Goal: Information Seeking & Learning: Learn about a topic

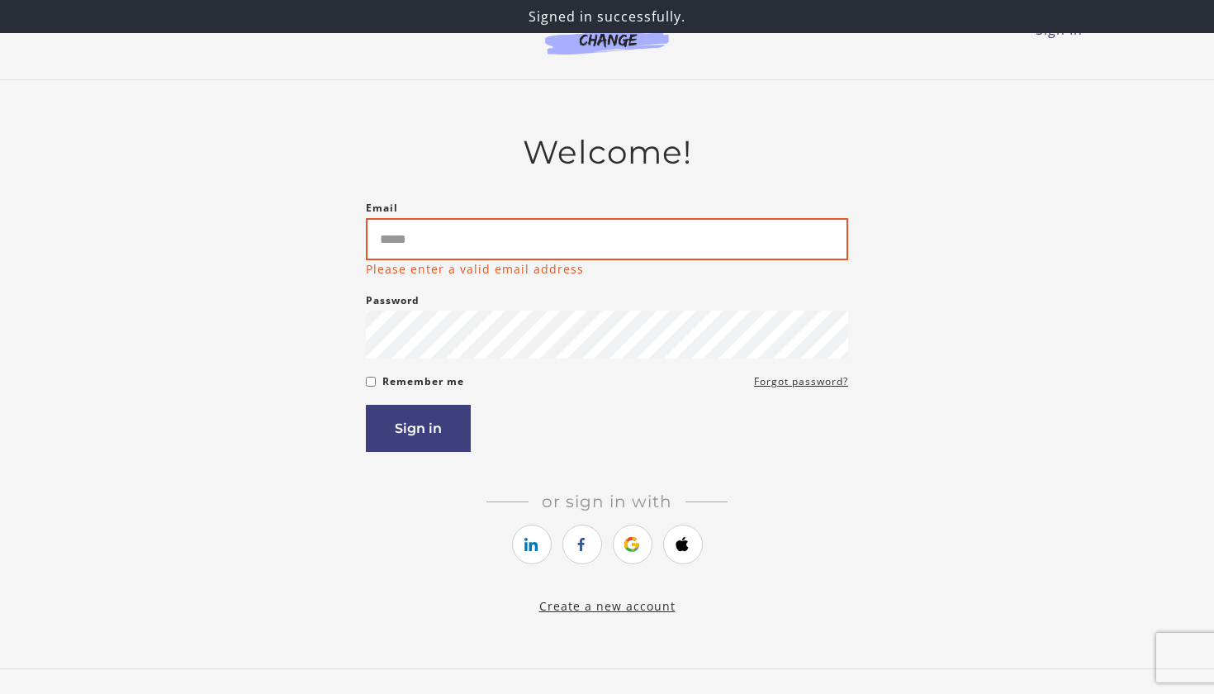
click at [760, 246] on input "Email" at bounding box center [607, 239] width 482 height 42
type input "**********"
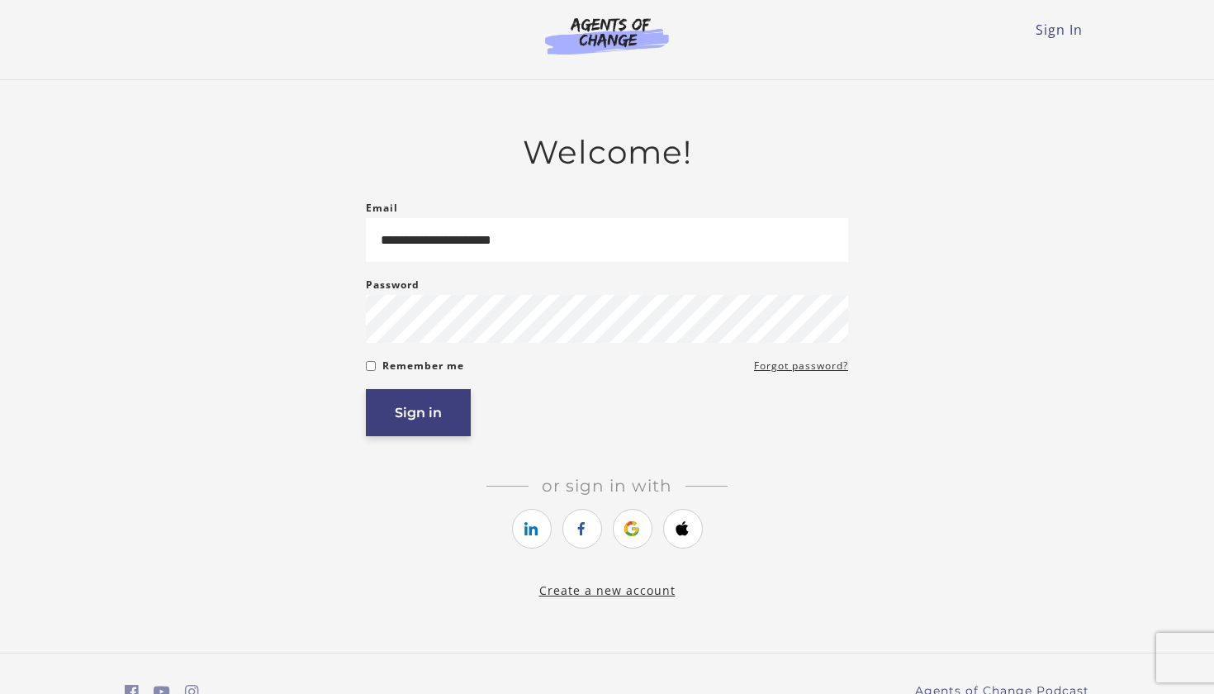
click at [434, 424] on button "Sign in" at bounding box center [418, 412] width 105 height 47
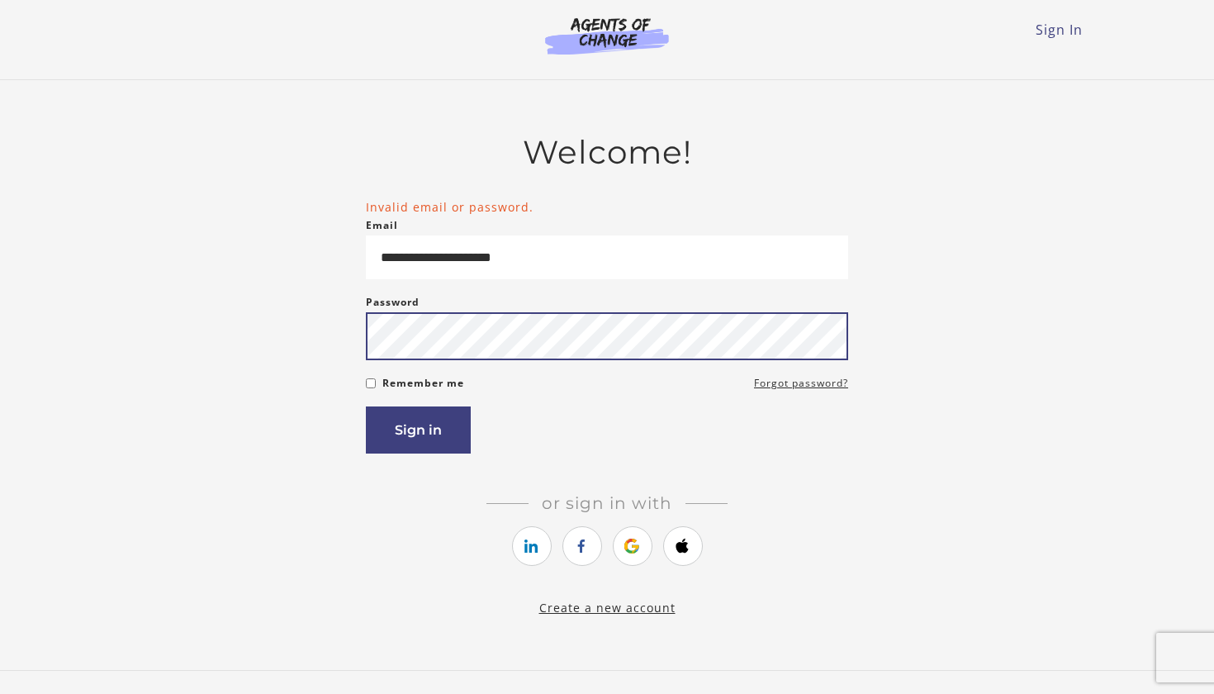
click at [418, 433] on button "Sign in" at bounding box center [418, 429] width 105 height 47
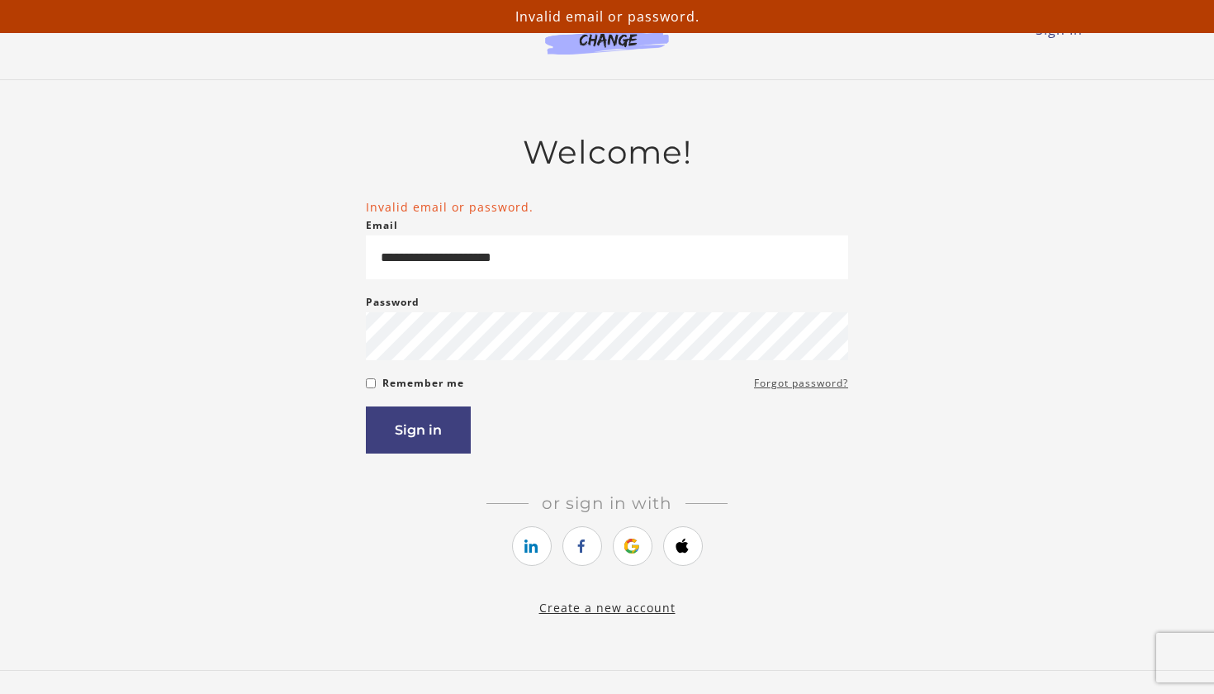
click at [809, 384] on link "Forgot password?" at bounding box center [801, 383] width 94 height 20
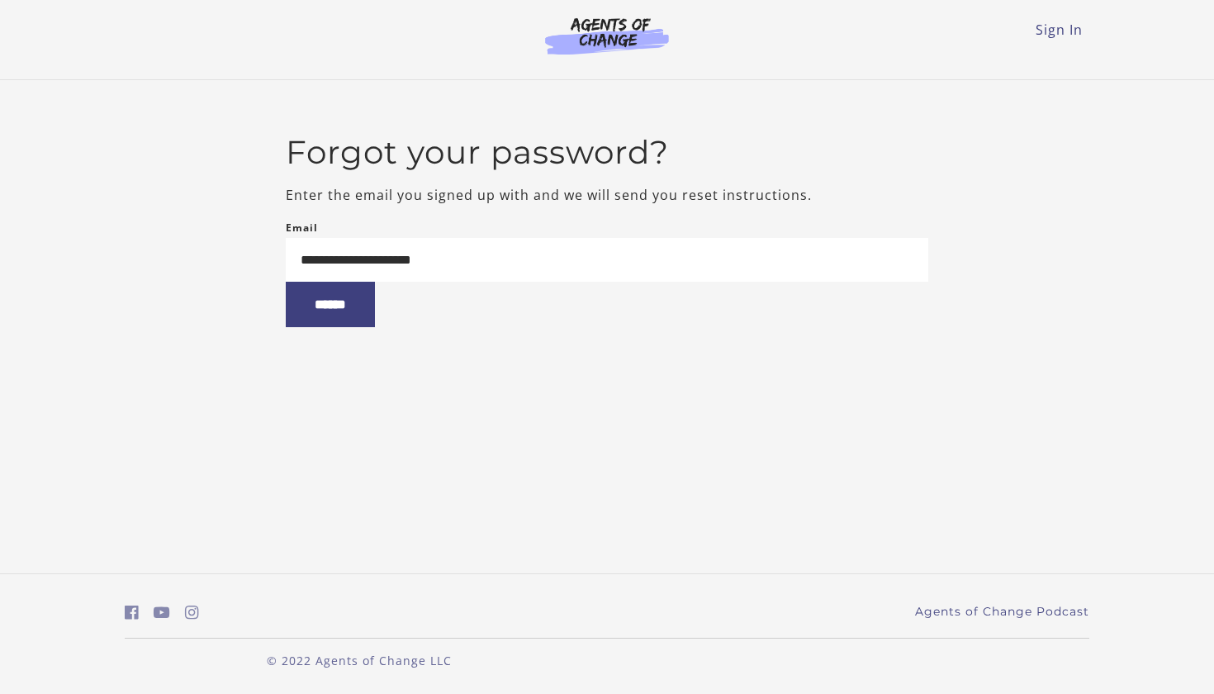
type input "**********"
click at [339, 308] on input "******" at bounding box center [330, 304] width 89 height 45
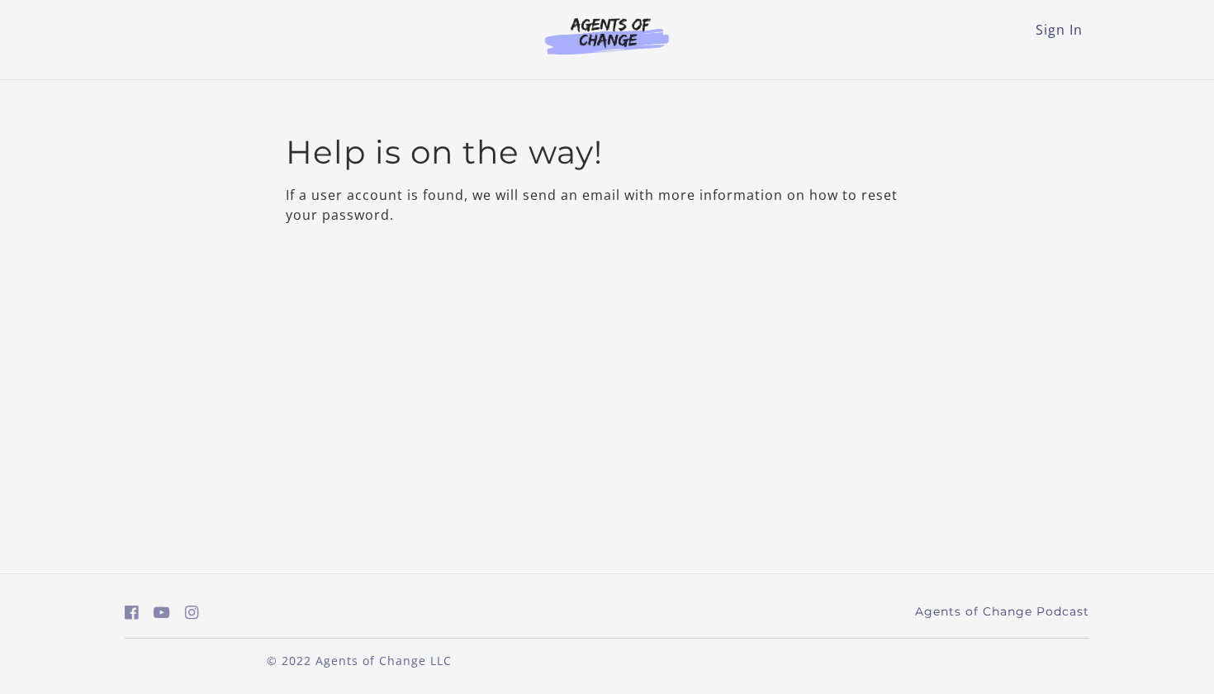
click at [1050, 40] on div "Sign In Toggle menu Menu Sign In" at bounding box center [607, 33] width 965 height 66
click at [1055, 32] on link "Sign In" at bounding box center [1059, 30] width 47 height 18
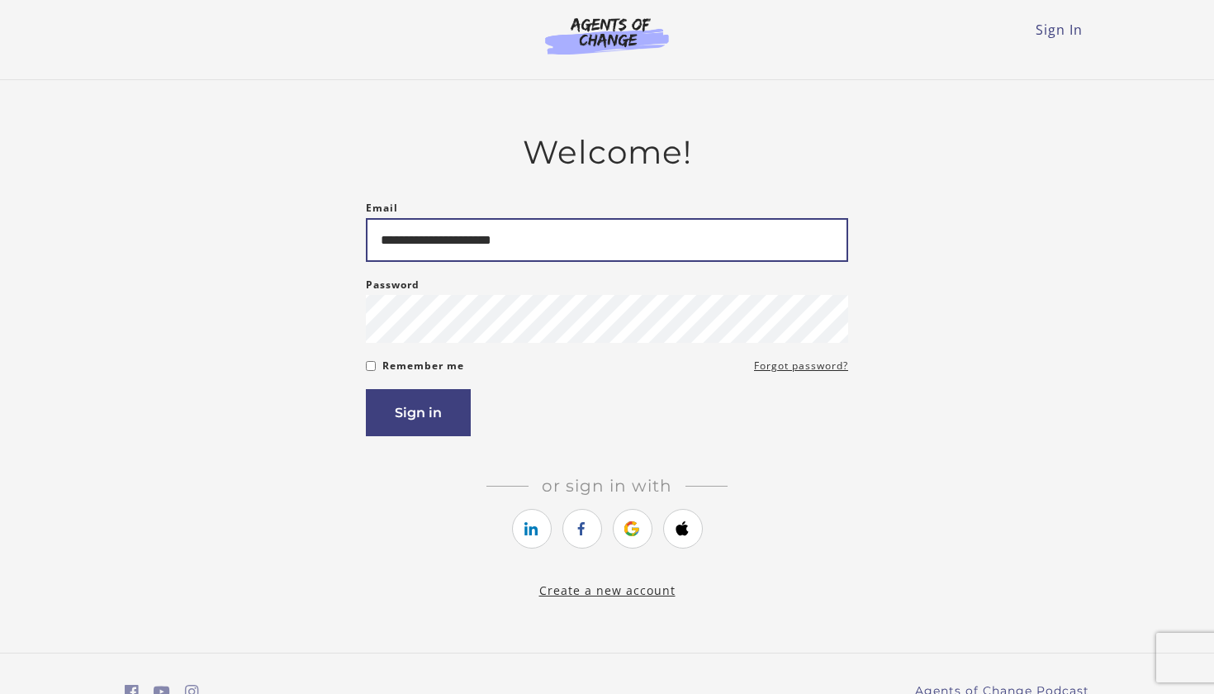
type input "**********"
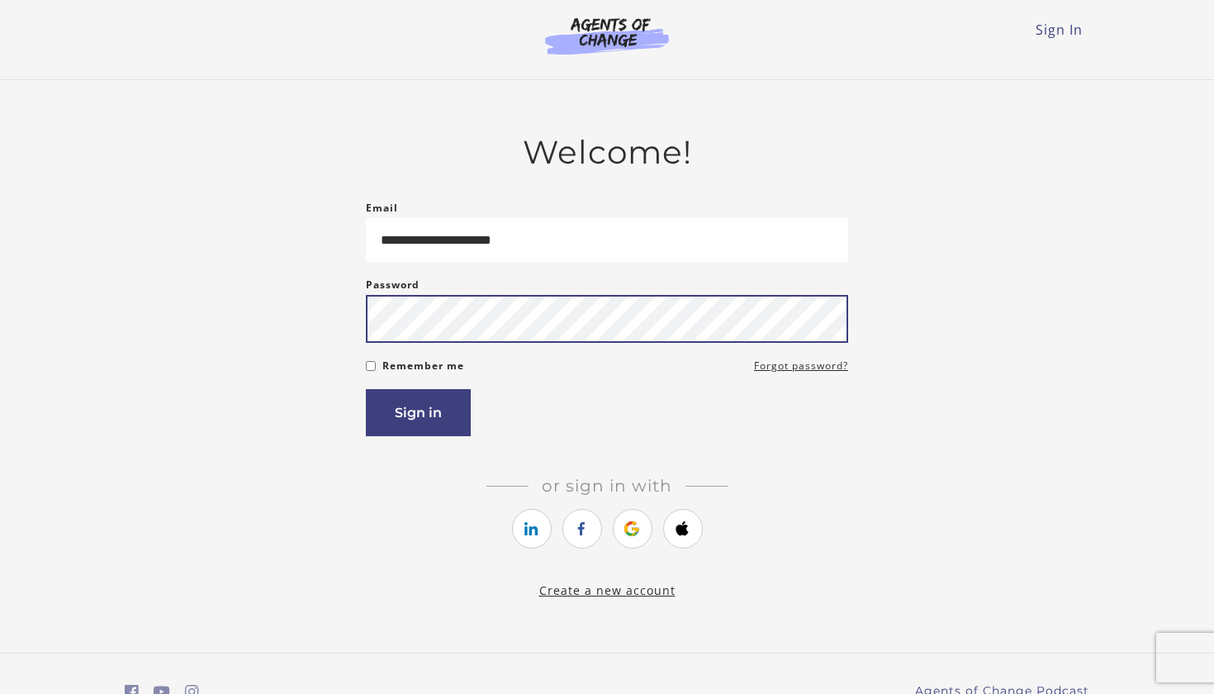
click at [418, 415] on button "Sign in" at bounding box center [418, 412] width 105 height 47
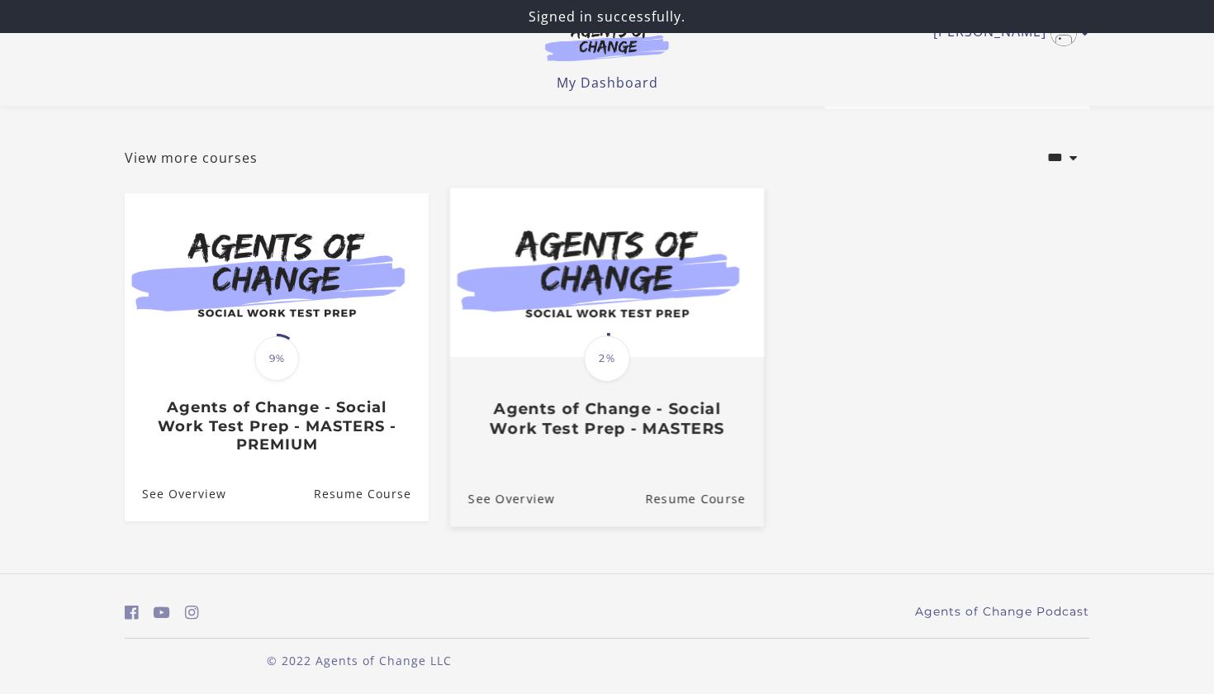
scroll to position [64, 0]
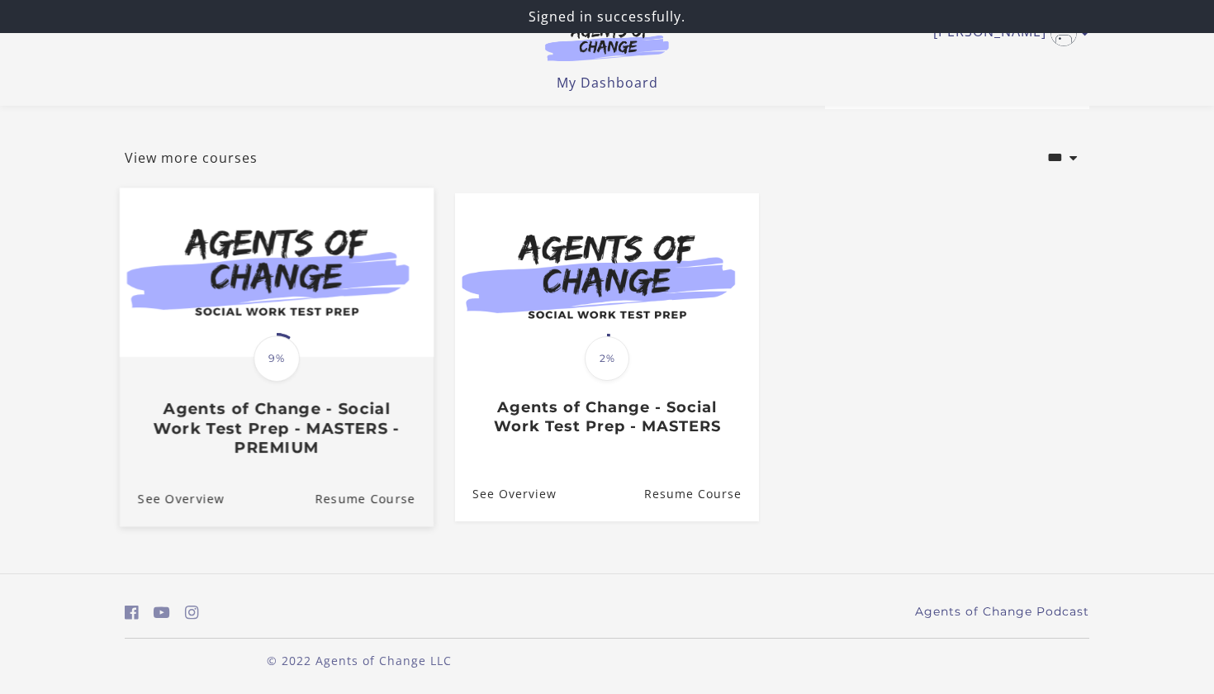
click at [367, 395] on div "Translation missing: en.liquid.partials.dashboard_course_card.progress_descript…" at bounding box center [277, 407] width 314 height 98
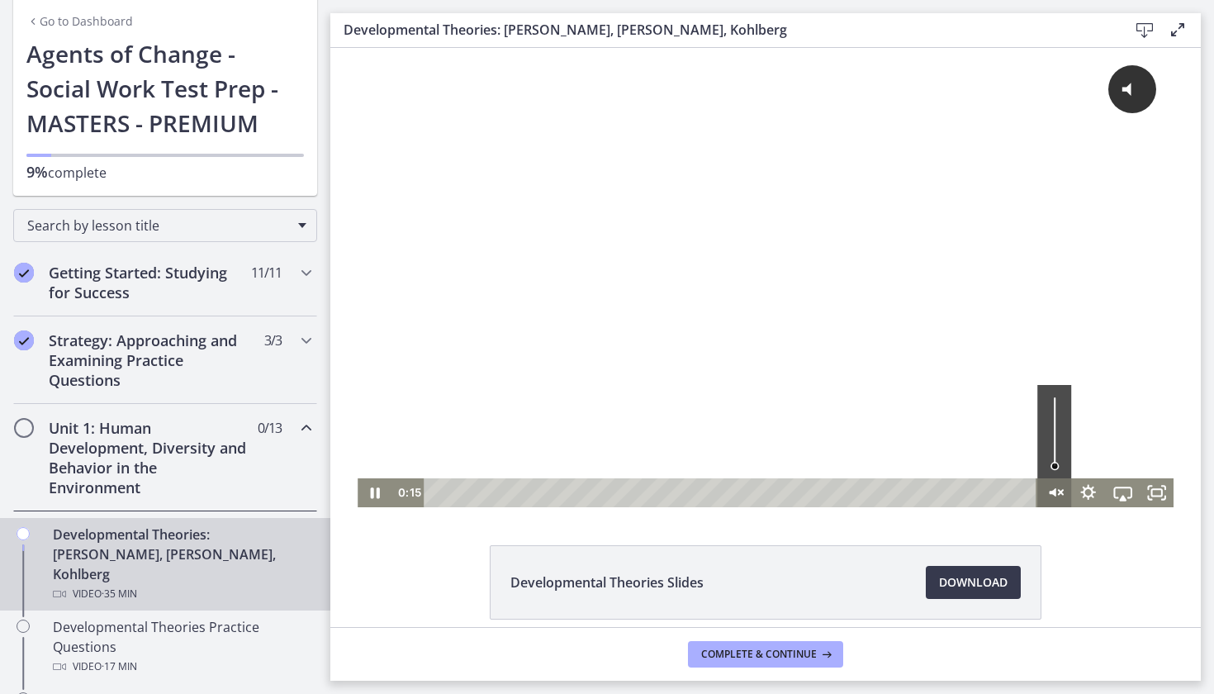
click at [1056, 493] on icon "Unmute" at bounding box center [1053, 492] width 7 height 8
click at [1159, 500] on icon "Fullscreen" at bounding box center [1157, 492] width 34 height 29
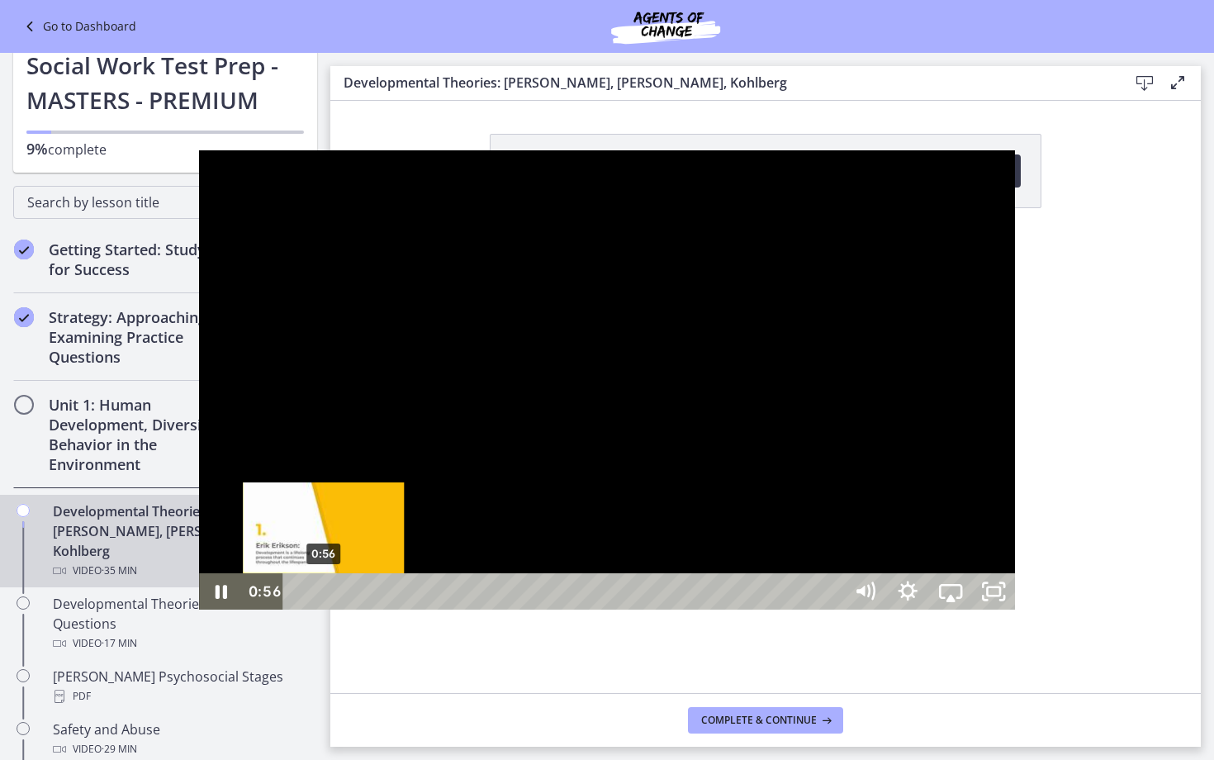
click at [317, 598] on div "Playbar" at bounding box center [323, 591] width 12 height 12
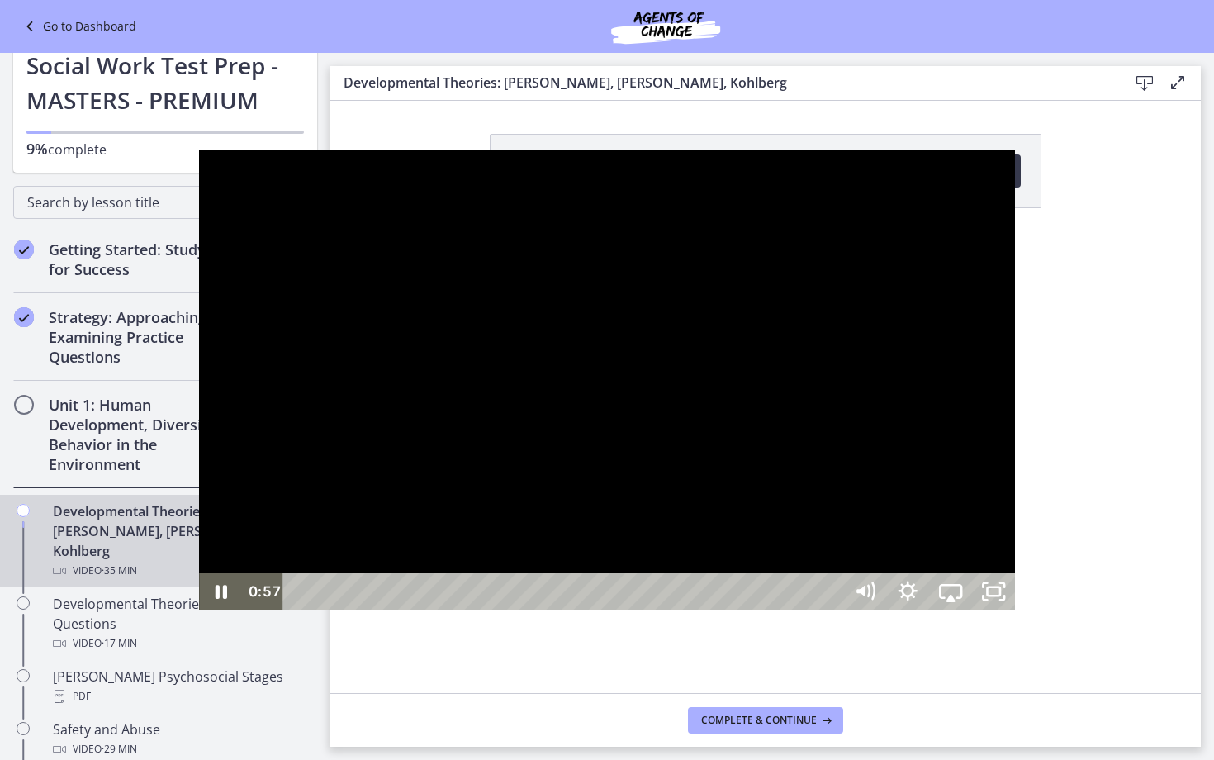
click at [343, 473] on div at bounding box center [607, 379] width 816 height 459
click at [399, 434] on div at bounding box center [607, 379] width 816 height 459
click at [199, 457] on div at bounding box center [607, 379] width 816 height 459
click at [442, 403] on div at bounding box center [607, 379] width 816 height 459
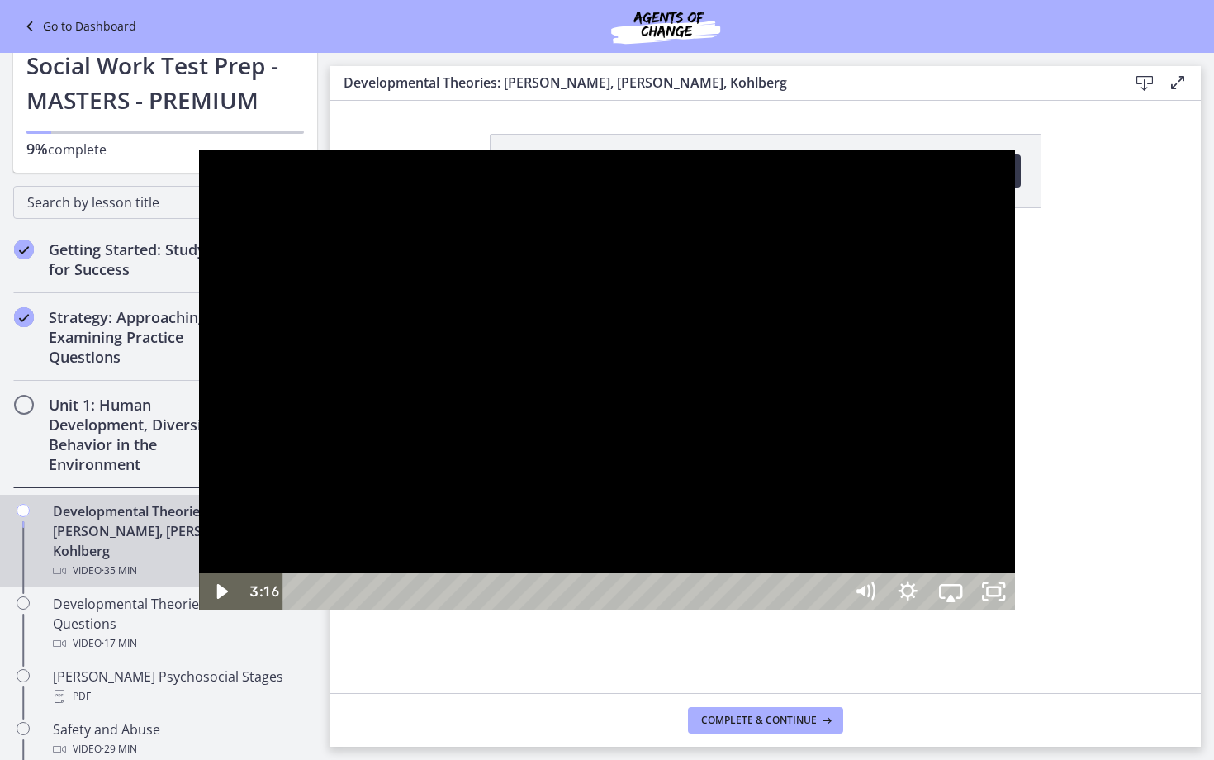
click at [459, 481] on div at bounding box center [607, 379] width 816 height 459
click at [199, 295] on div at bounding box center [607, 379] width 816 height 459
click at [467, 174] on div at bounding box center [607, 379] width 816 height 459
click at [256, 543] on div at bounding box center [607, 379] width 816 height 459
click at [391, 428] on div at bounding box center [607, 379] width 816 height 459
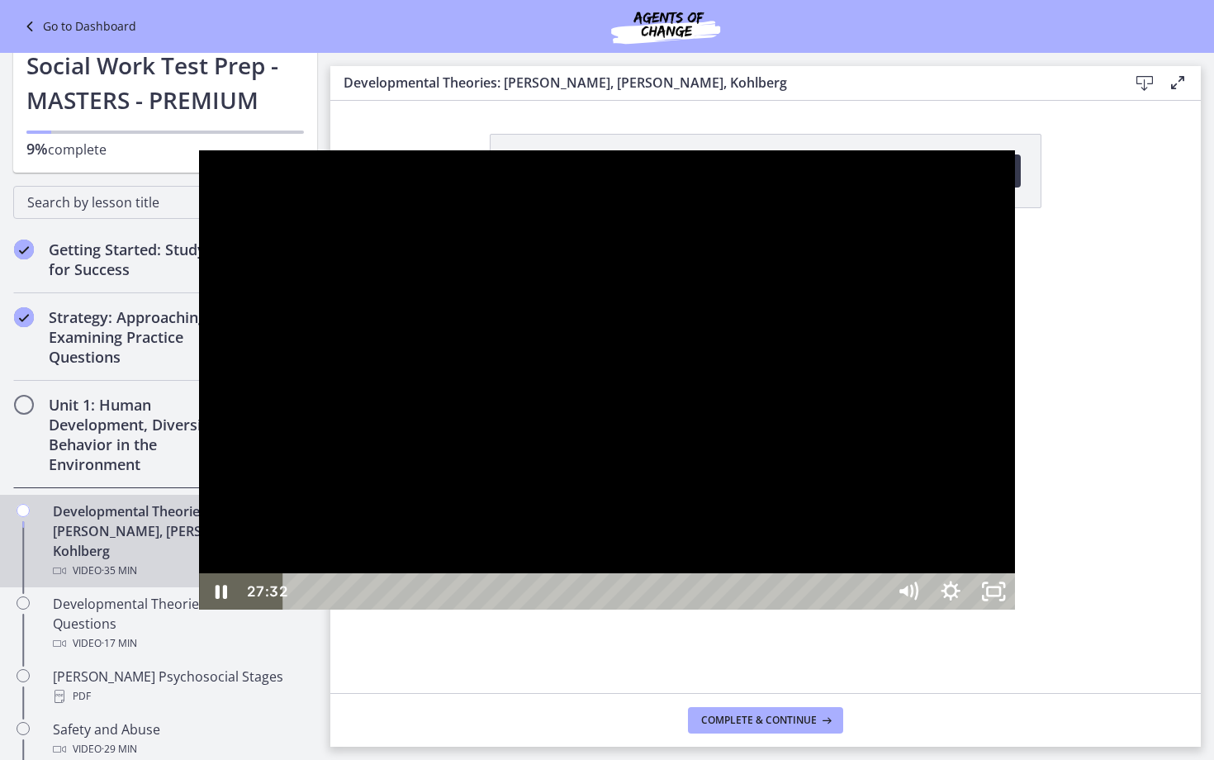
click at [282, 296] on div at bounding box center [607, 379] width 816 height 459
click at [482, 366] on div at bounding box center [607, 379] width 816 height 459
click at [550, 343] on div at bounding box center [607, 379] width 816 height 459
click at [538, 349] on div at bounding box center [607, 379] width 816 height 459
click at [544, 349] on div at bounding box center [607, 379] width 816 height 459
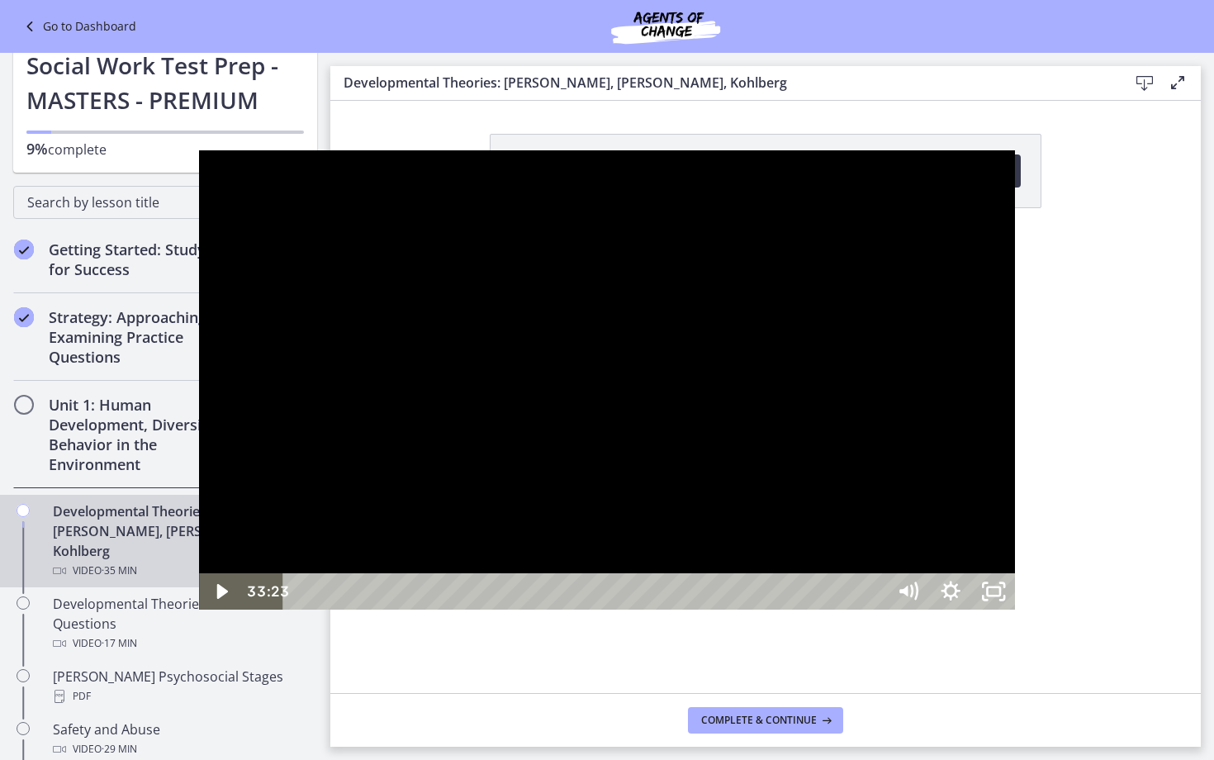
click at [544, 347] on div at bounding box center [607, 379] width 816 height 459
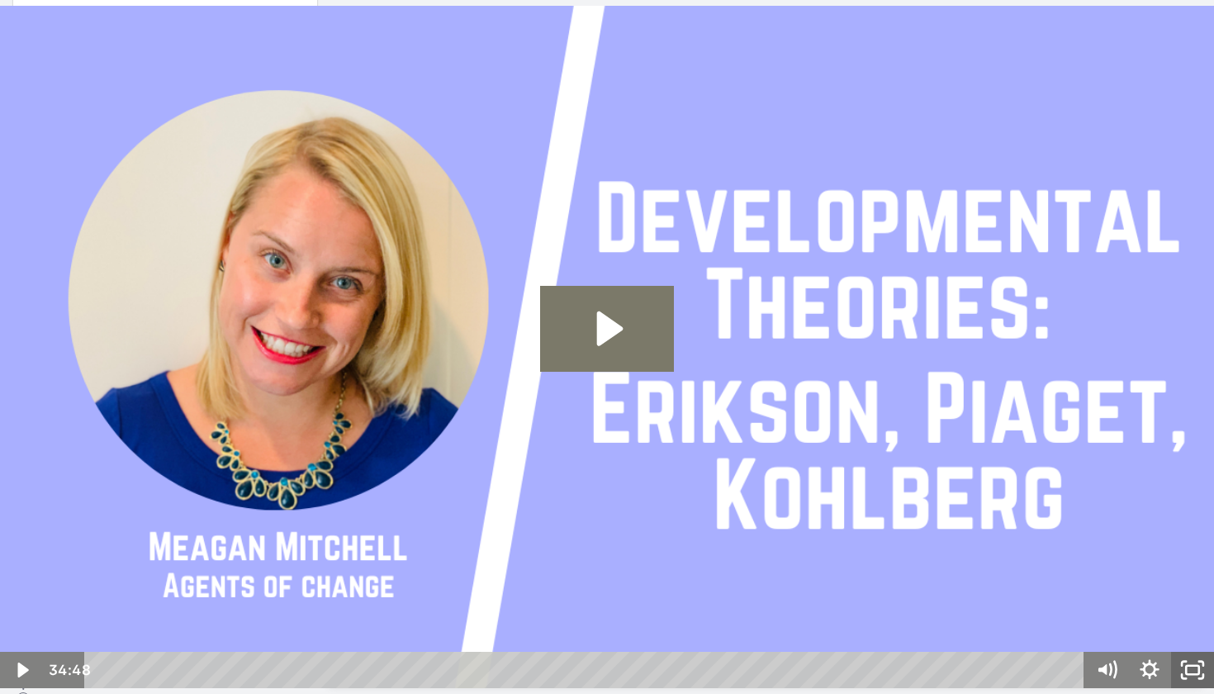
click at [1186, 666] on rect "Fullscreen" at bounding box center [1192, 670] width 13 height 8
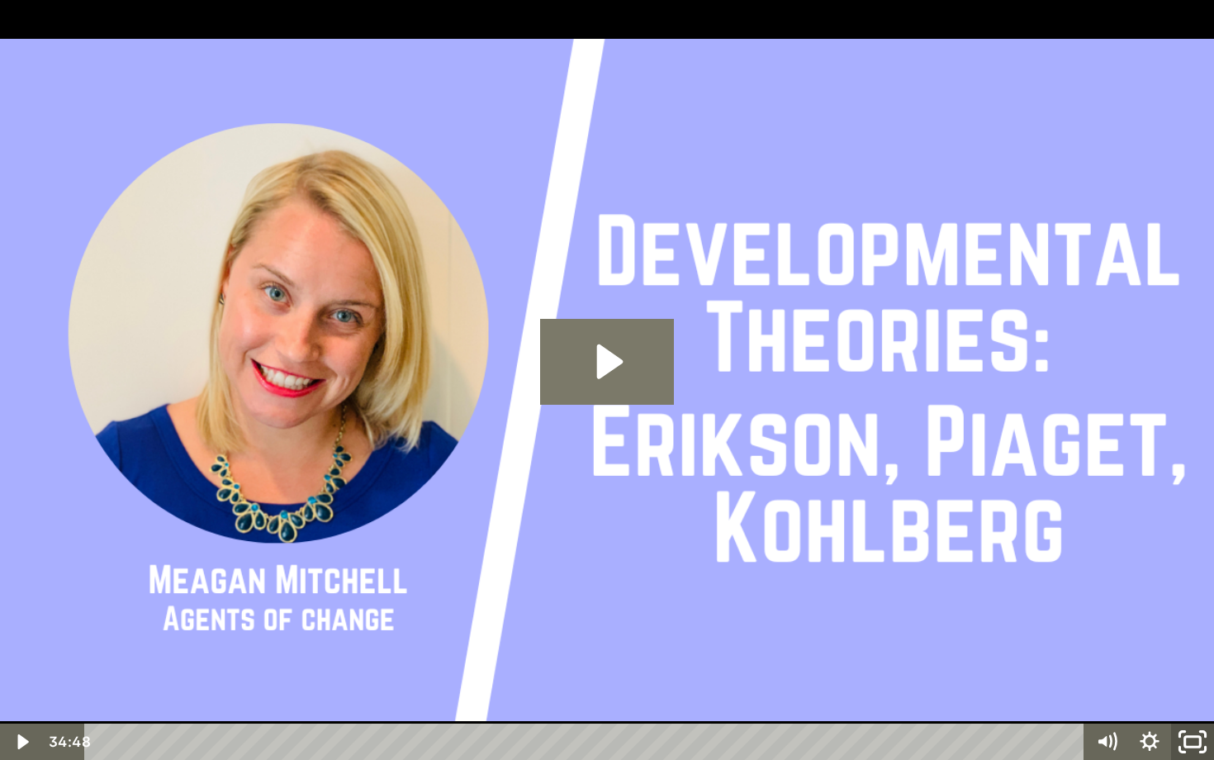
click at [1203, 693] on icon "Unfullscreen" at bounding box center [1192, 742] width 51 height 44
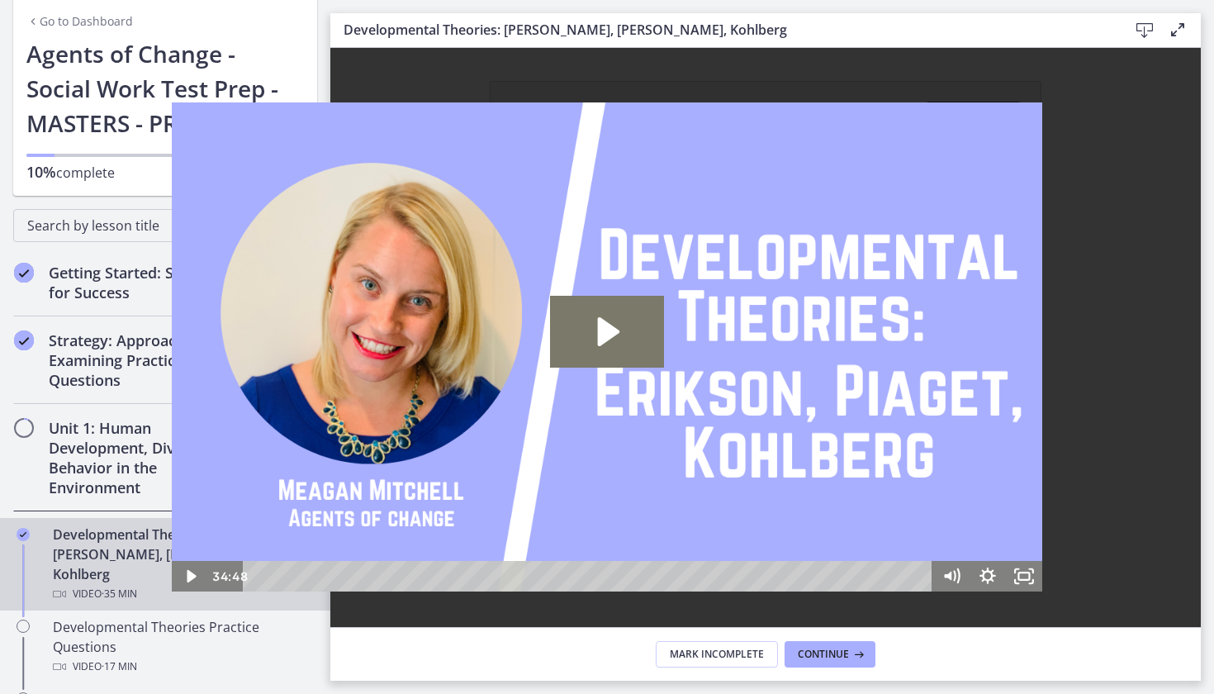
click at [748, 472] on icon at bounding box center [742, 472] width 23 height 20
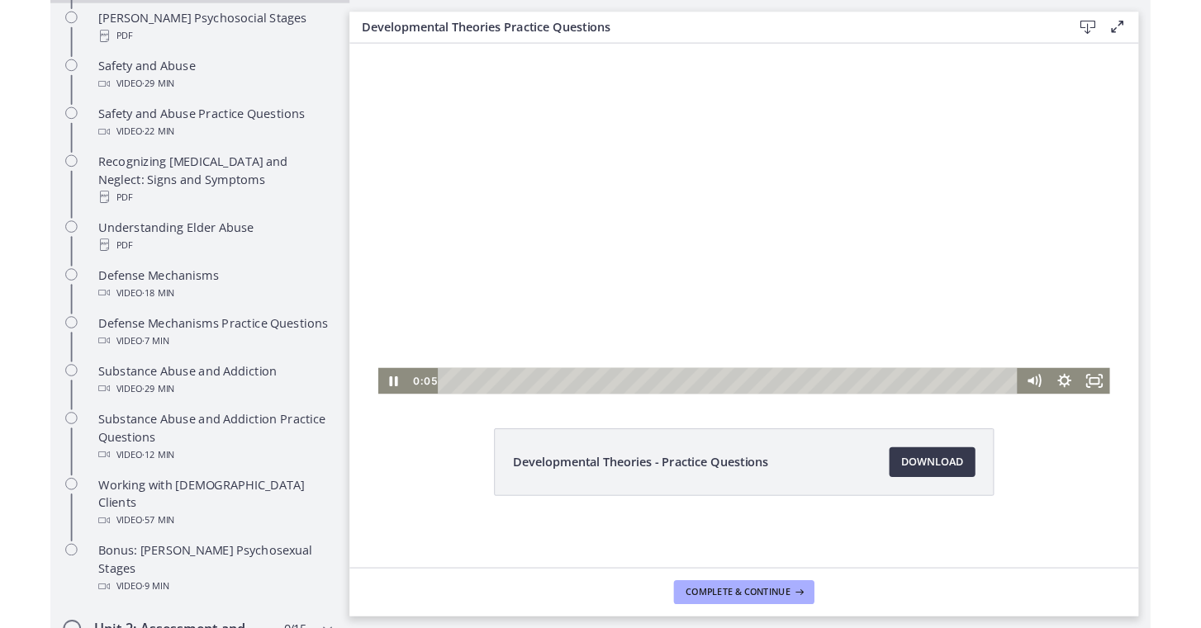
scroll to position [741, 0]
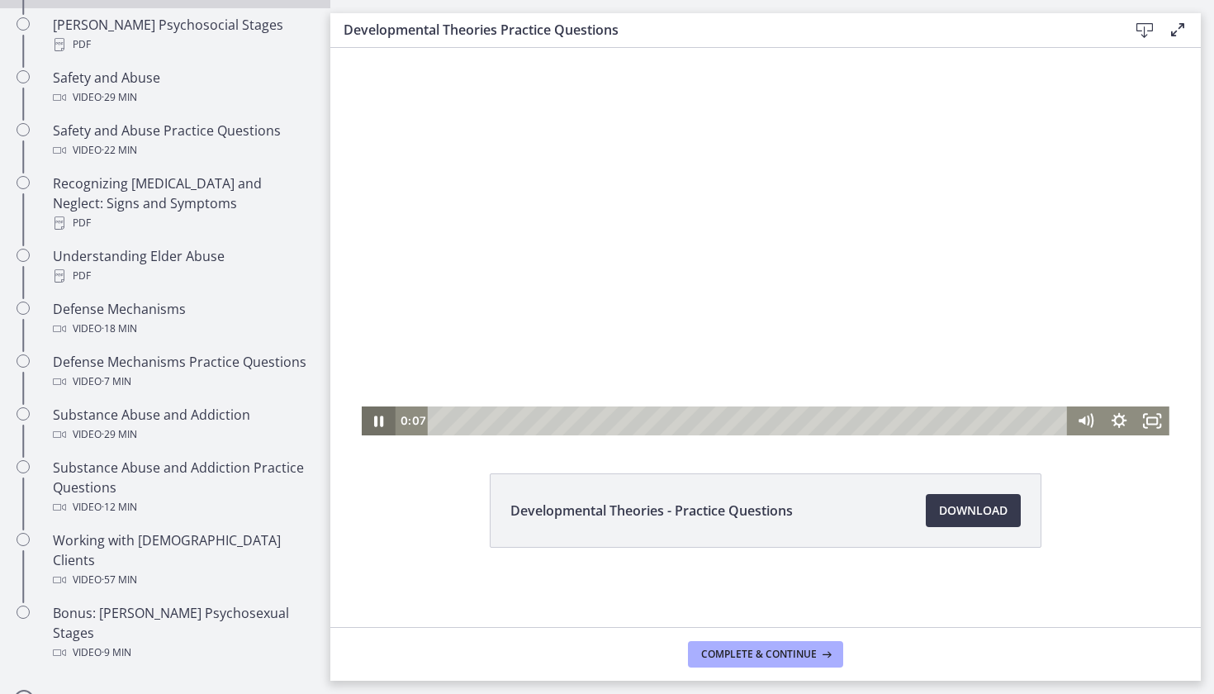
click at [376, 424] on icon "Pause" at bounding box center [378, 420] width 9 height 11
